Goal: Task Accomplishment & Management: Manage account settings

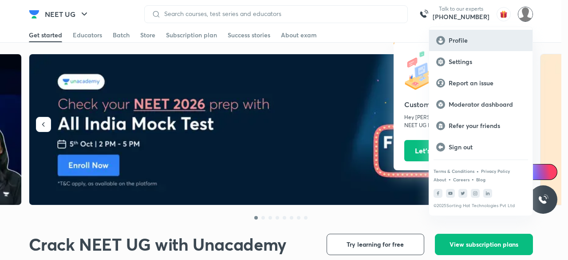
click at [457, 39] on p "Profile" at bounding box center [487, 40] width 77 height 8
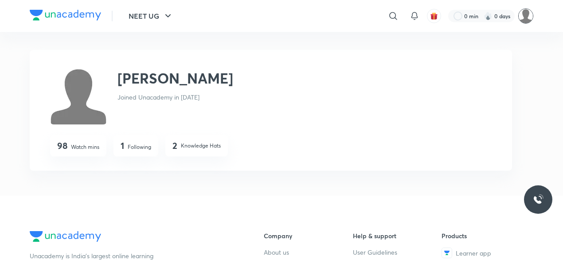
click at [530, 21] on img at bounding box center [526, 15] width 15 height 15
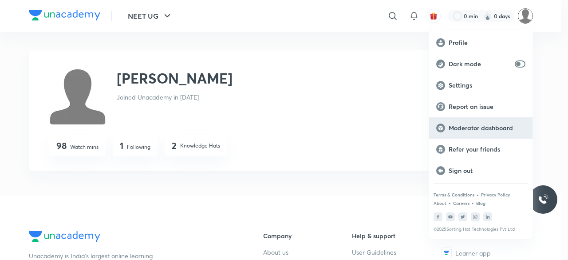
click at [489, 129] on p "Moderator dashboard" at bounding box center [487, 128] width 77 height 8
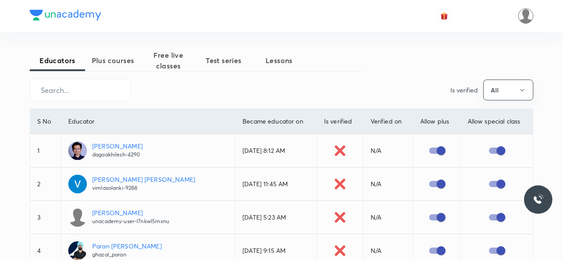
click at [523, 12] on img at bounding box center [526, 15] width 15 height 15
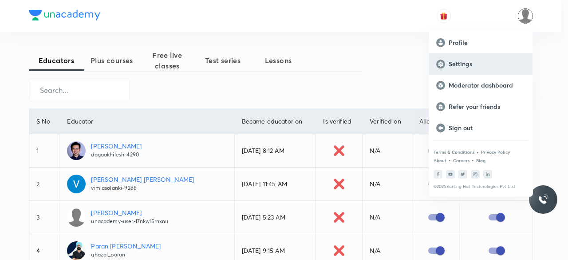
click at [469, 66] on p "Settings" at bounding box center [487, 64] width 77 height 8
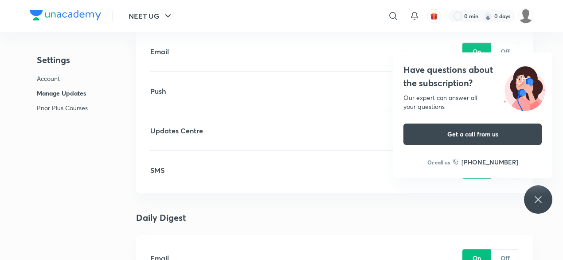
scroll to position [1028, 0]
